Goal: Understand process/instructions

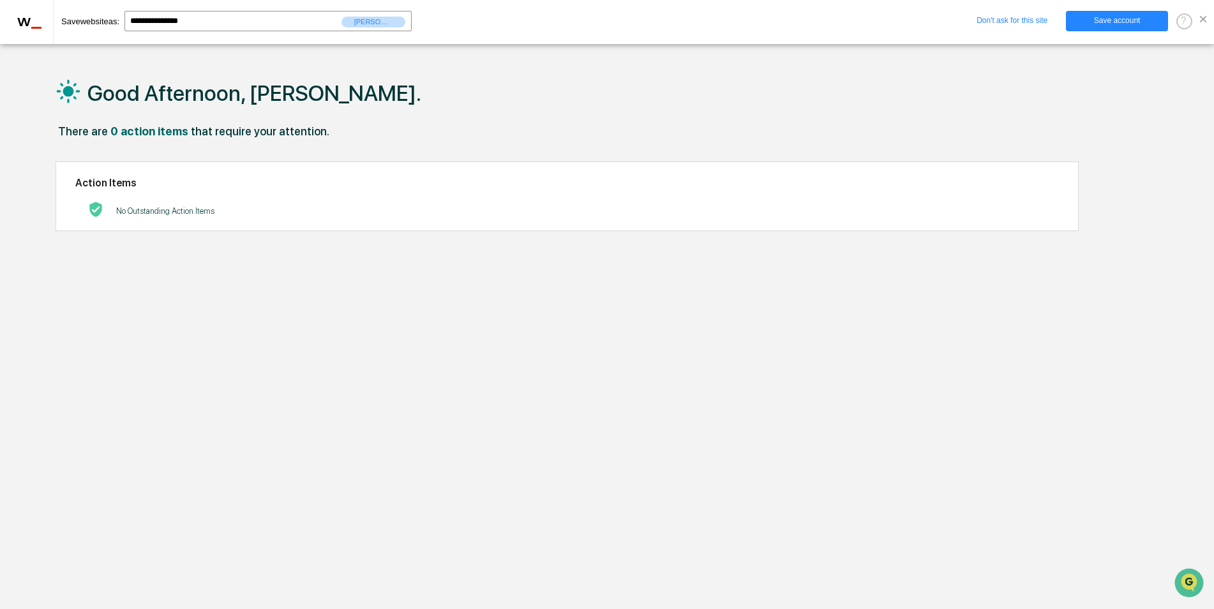
click at [1208, 21] on div "**********" at bounding box center [607, 22] width 1214 height 44
click at [1205, 20] on span at bounding box center [1203, 19] width 6 height 6
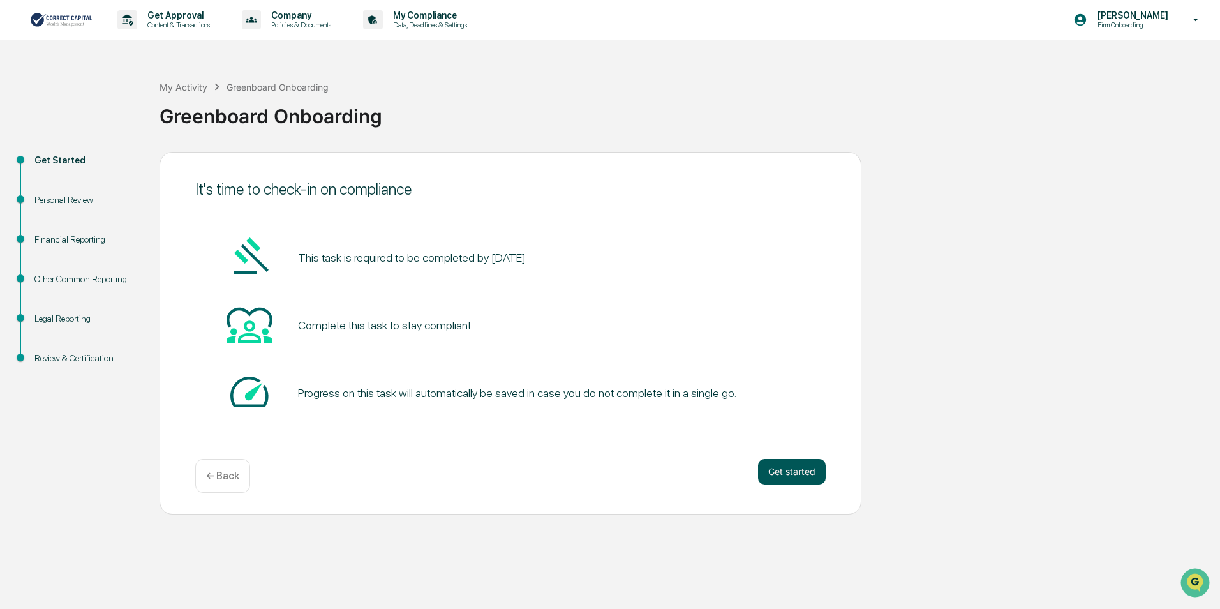
click at [805, 477] on button "Get started" at bounding box center [792, 472] width 68 height 26
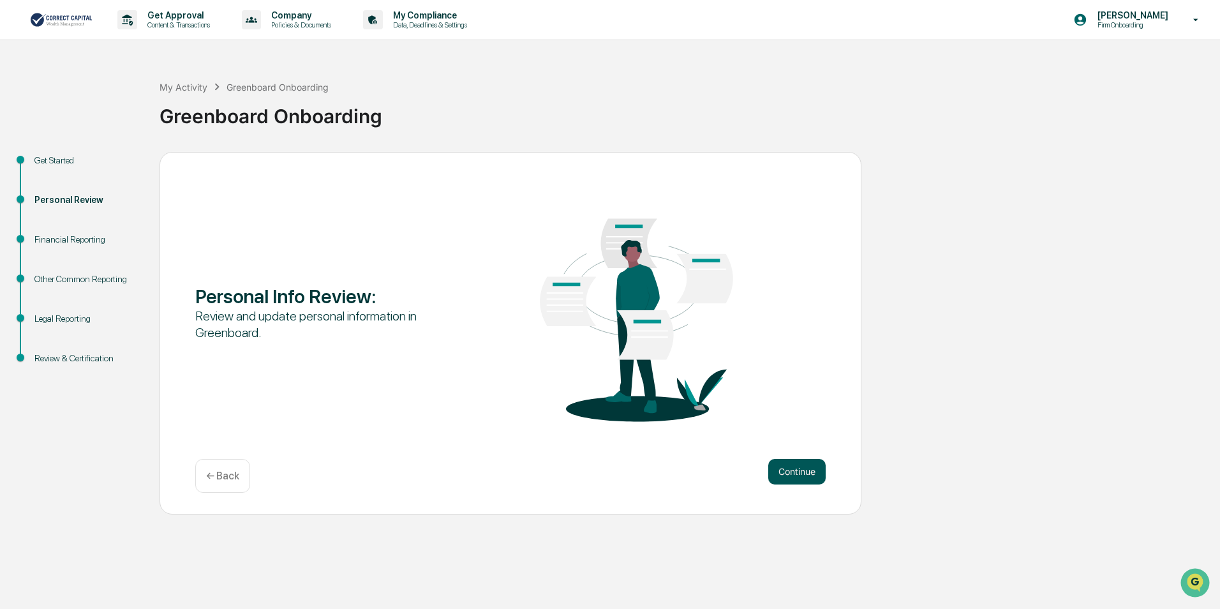
click at [805, 477] on button "Continue" at bounding box center [796, 472] width 57 height 26
